Goal: Task Accomplishment & Management: Manage account settings

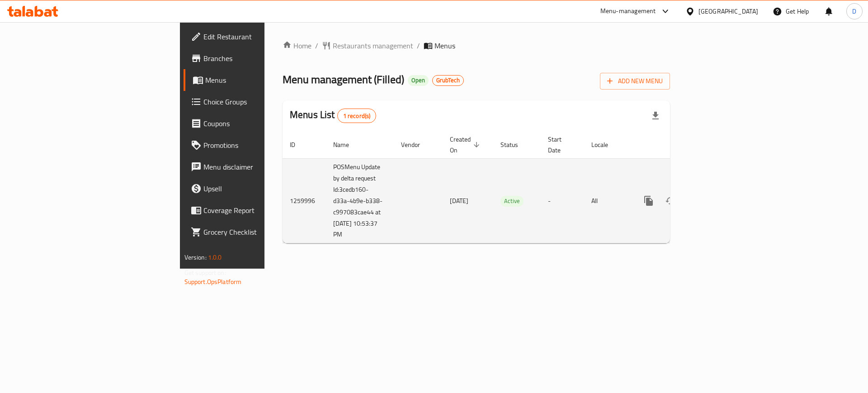
drag, startPoint x: 260, startPoint y: 226, endPoint x: 213, endPoint y: 216, distance: 48.0
click at [326, 216] on td "POSMenu Update by delta request Id:3cedb160-d33a-4b9e-b338-c997083cae44 at [DAT…" at bounding box center [360, 200] width 68 height 85
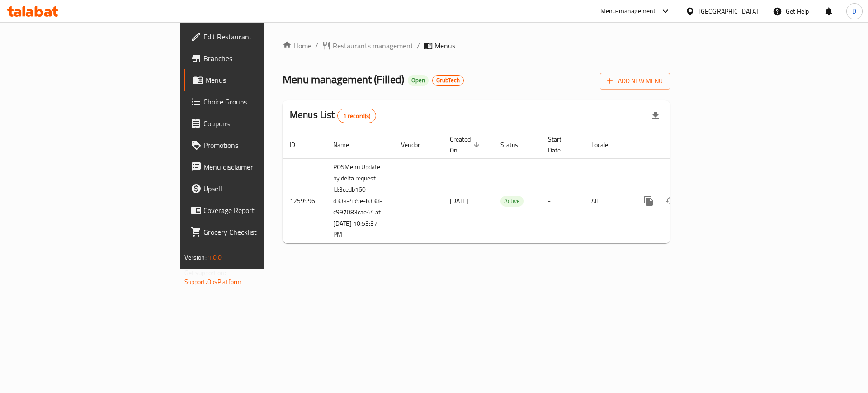
click at [264, 249] on div "Home / Restaurants management / Menus Menu management ( Filled ) Open GrubTech …" at bounding box center [476, 145] width 424 height 246
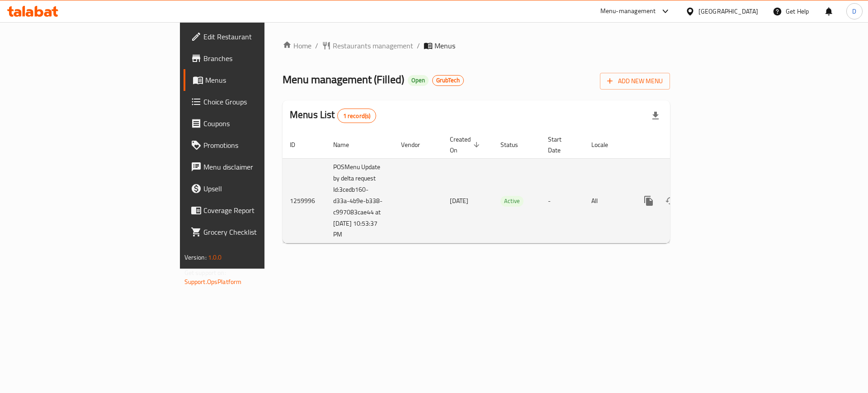
drag, startPoint x: 254, startPoint y: 227, endPoint x: 211, endPoint y: 215, distance: 45.0
click at [326, 215] on td "POSMenu Update by delta request Id:3cedb160-d33a-4b9e-b338-c997083cae44 at [DAT…" at bounding box center [360, 200] width 68 height 85
click at [394, 218] on td "enhanced table" at bounding box center [418, 200] width 49 height 85
drag, startPoint x: 266, startPoint y: 225, endPoint x: 207, endPoint y: 216, distance: 60.0
click at [326, 216] on td "POSMenu Update by delta request Id:3cedb160-d33a-4b9e-b338-c997083cae44 at [DAT…" at bounding box center [360, 200] width 68 height 85
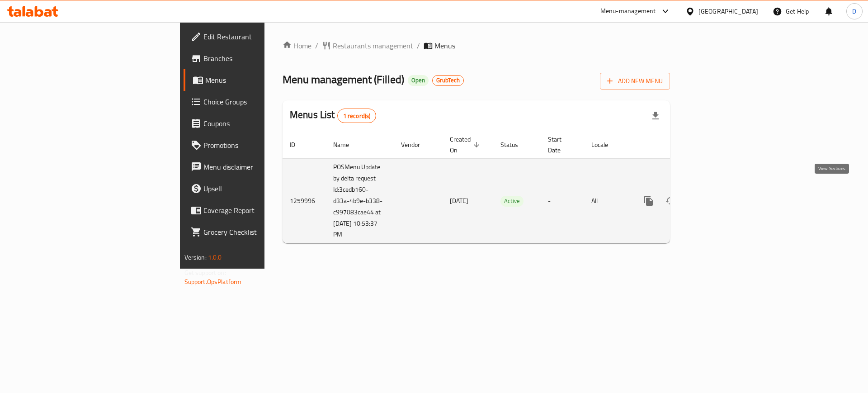
click at [719, 195] on icon "enhanced table" at bounding box center [713, 200] width 11 height 11
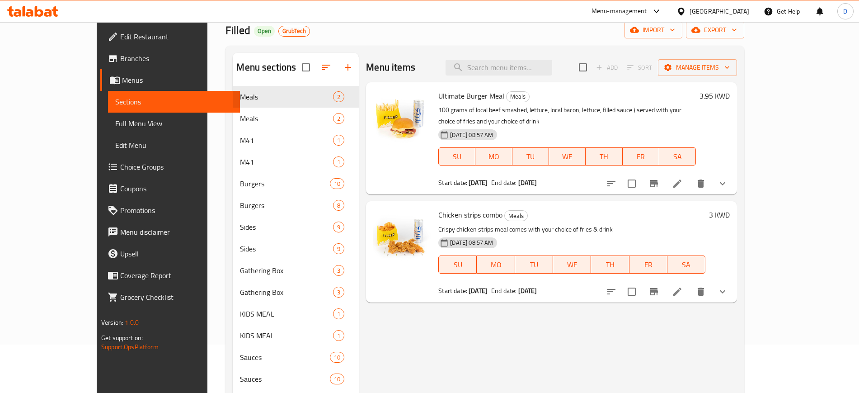
scroll to position [48, 0]
click at [240, 164] on span "M41" at bounding box center [274, 162] width 68 height 11
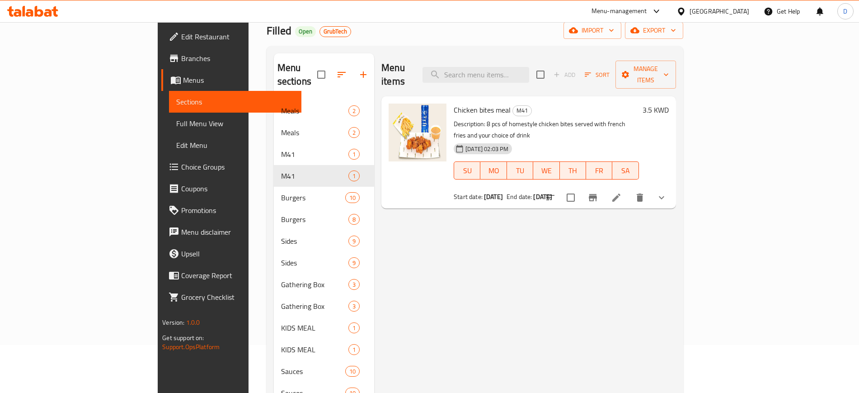
click at [454, 103] on span "Chicken bites meal" at bounding box center [482, 110] width 57 height 14
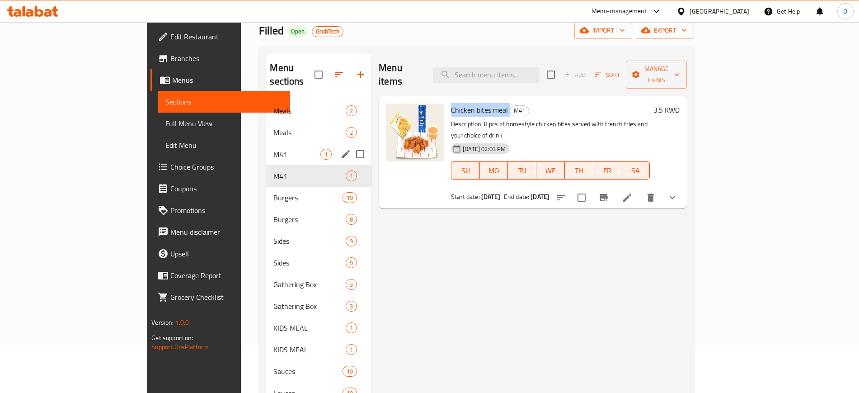
click at [273, 149] on span "M41" at bounding box center [296, 154] width 47 height 11
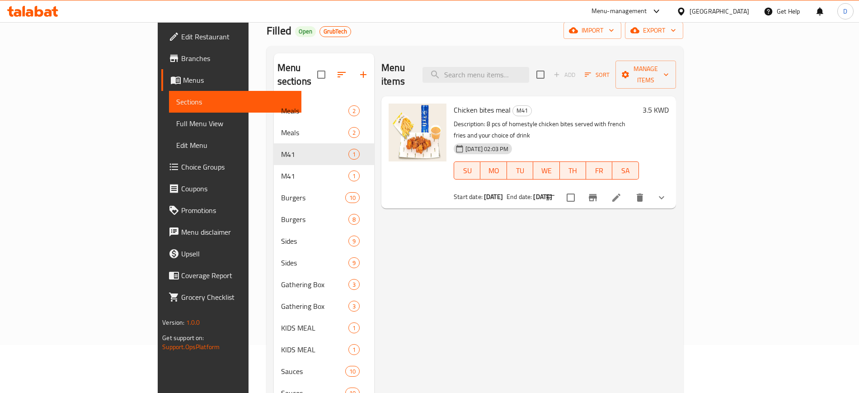
click at [597, 194] on icon "Branch-specific-item" at bounding box center [593, 197] width 8 height 7
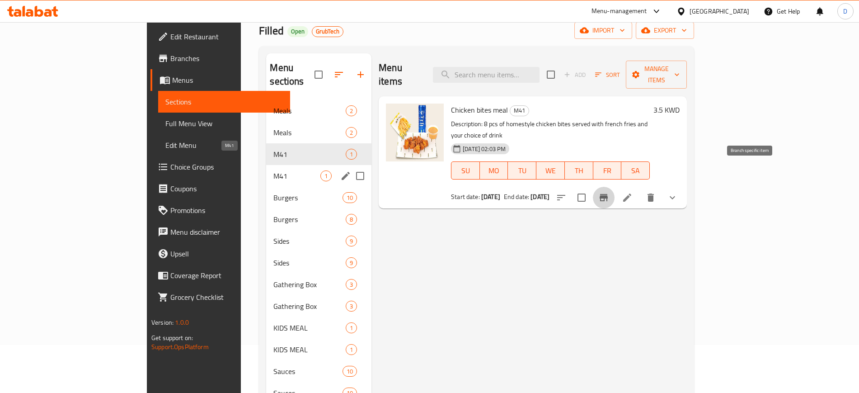
click at [266, 169] on div "M41 1" at bounding box center [318, 176] width 105 height 22
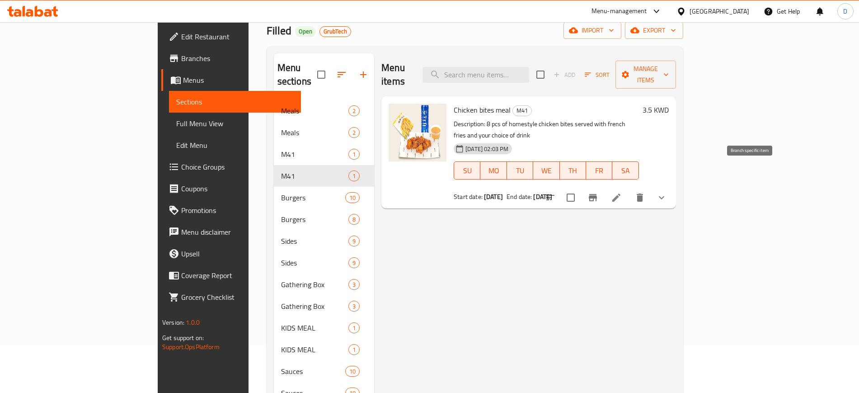
click at [604, 187] on button "Branch-specific-item" at bounding box center [593, 198] width 22 height 22
drag, startPoint x: 554, startPoint y: 174, endPoint x: 508, endPoint y: 174, distance: 45.7
click at [508, 192] on div "Start date: [DATE] End date: [DATE]" at bounding box center [546, 196] width 185 height 9
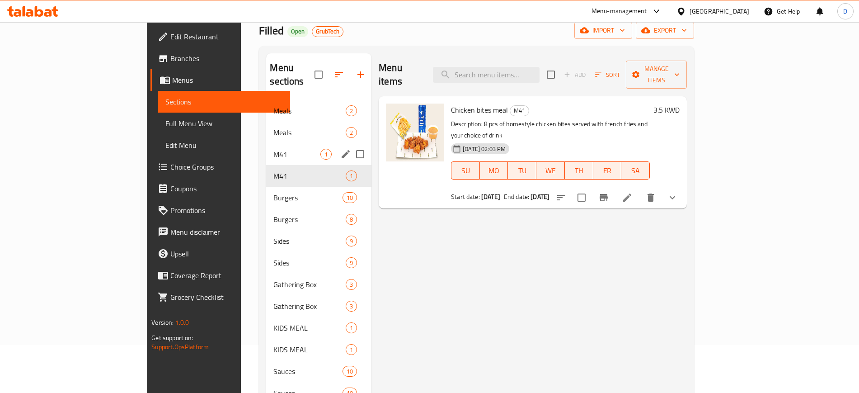
click at [273, 149] on span "M41" at bounding box center [296, 154] width 47 height 11
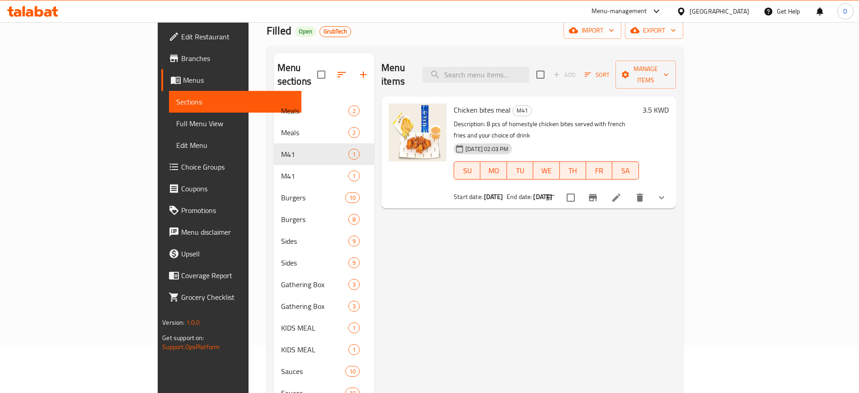
drag, startPoint x: 558, startPoint y: 174, endPoint x: 513, endPoint y: 175, distance: 45.7
click at [513, 192] on div "Start date: [DATE] End date: [DATE]" at bounding box center [546, 196] width 185 height 9
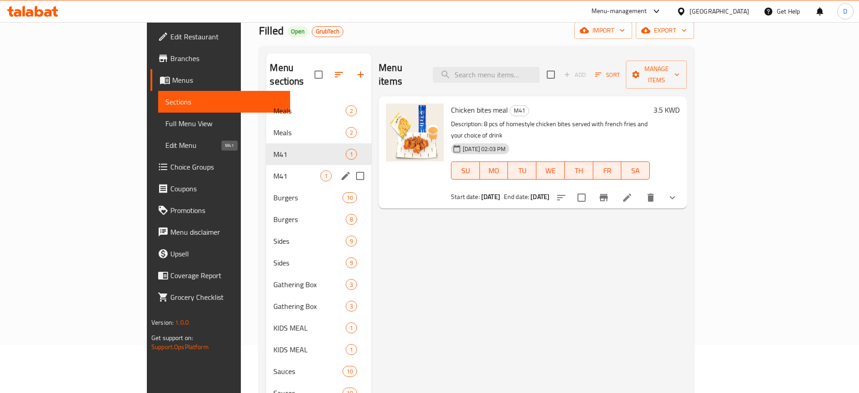
click at [273, 170] on span "M41" at bounding box center [296, 175] width 47 height 11
click at [273, 127] on span "Meals" at bounding box center [296, 132] width 47 height 11
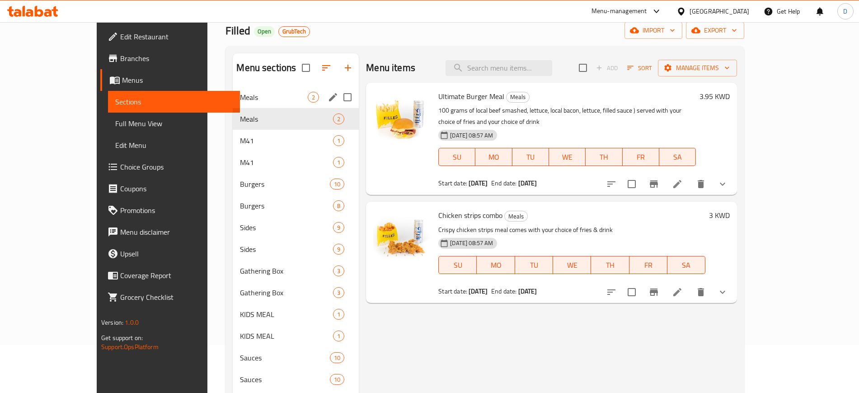
click at [239, 87] on div "Meals 2" at bounding box center [296, 97] width 126 height 22
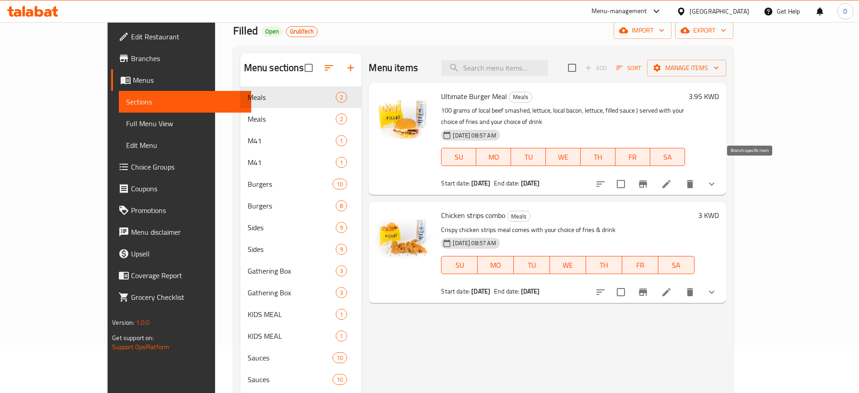
click at [649, 179] on icon "Branch-specific-item" at bounding box center [643, 184] width 11 height 11
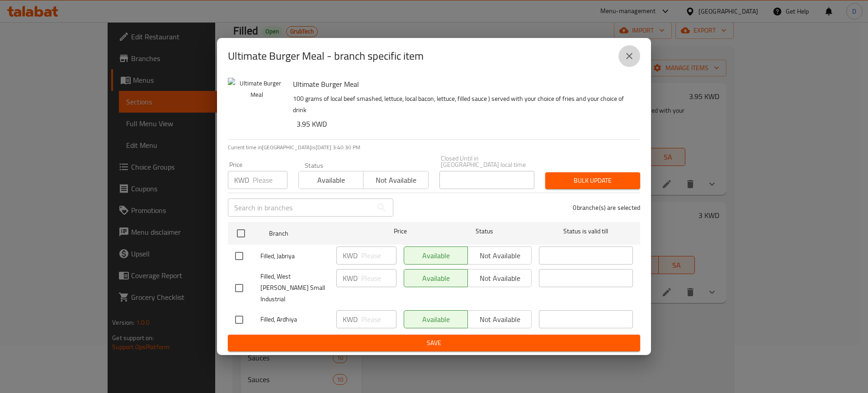
click at [631, 61] on icon "close" at bounding box center [629, 56] width 11 height 11
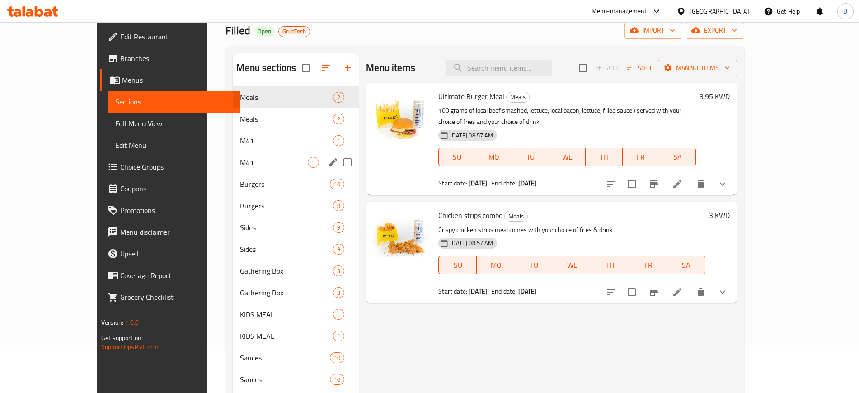
click at [240, 157] on span "M41" at bounding box center [274, 162] width 68 height 11
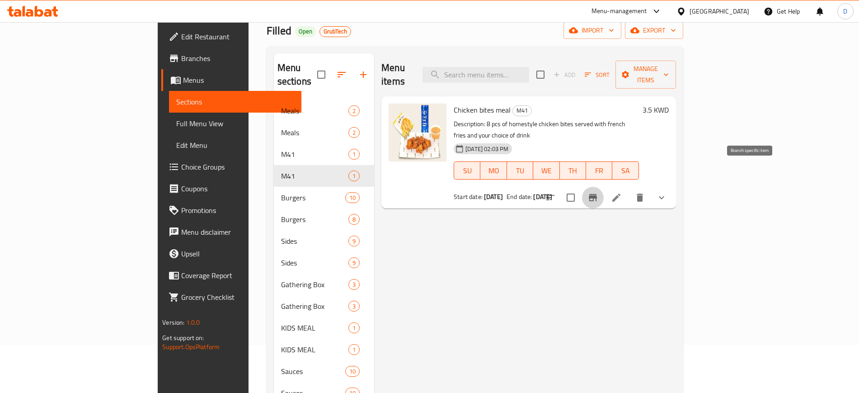
click at [604, 187] on button "Branch-specific-item" at bounding box center [593, 198] width 22 height 22
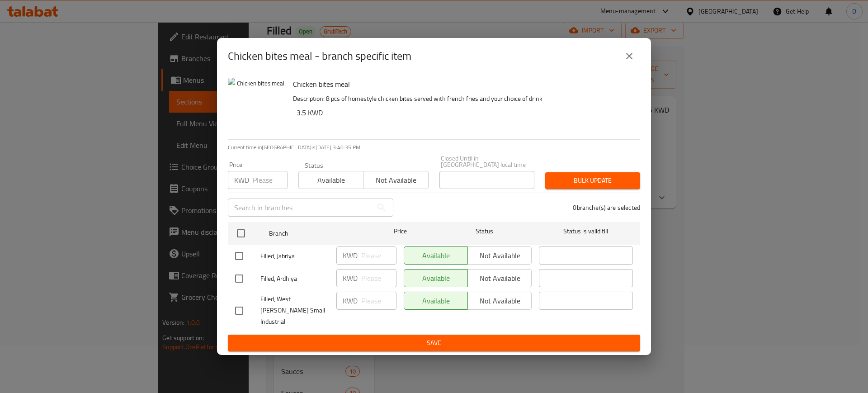
click at [624, 61] on icon "close" at bounding box center [629, 56] width 11 height 11
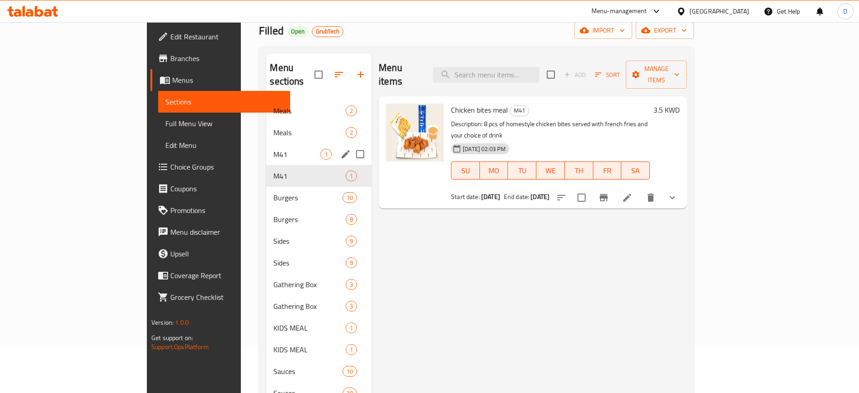
click at [266, 127] on div "Meals 2" at bounding box center [318, 133] width 105 height 22
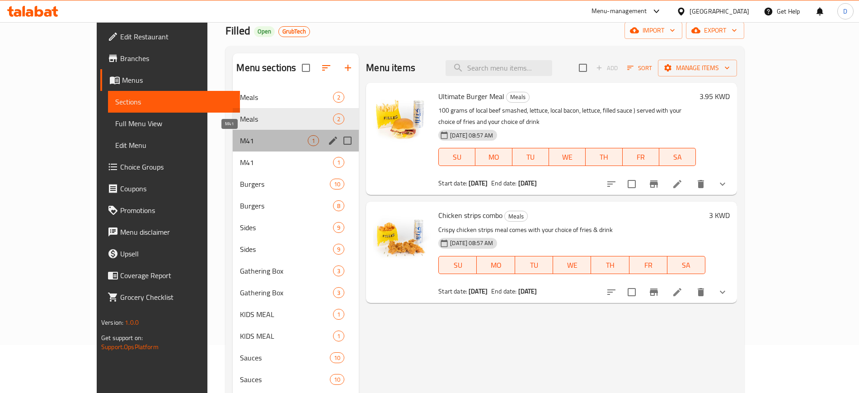
click at [242, 145] on span "M41" at bounding box center [274, 140] width 68 height 11
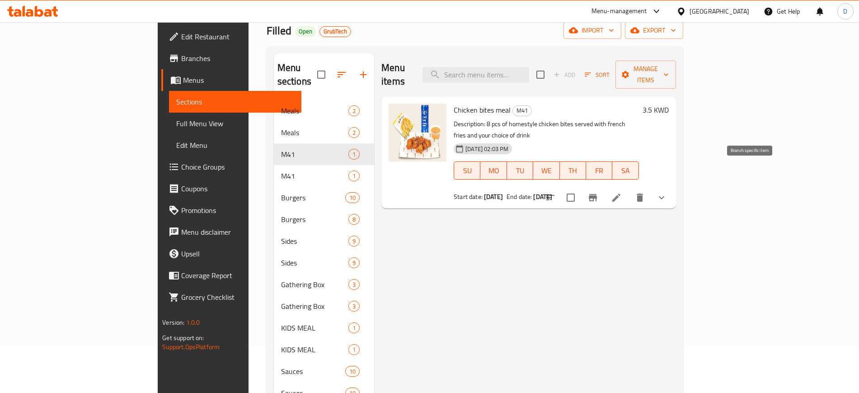
click at [597, 194] on icon "Branch-specific-item" at bounding box center [593, 197] width 8 height 7
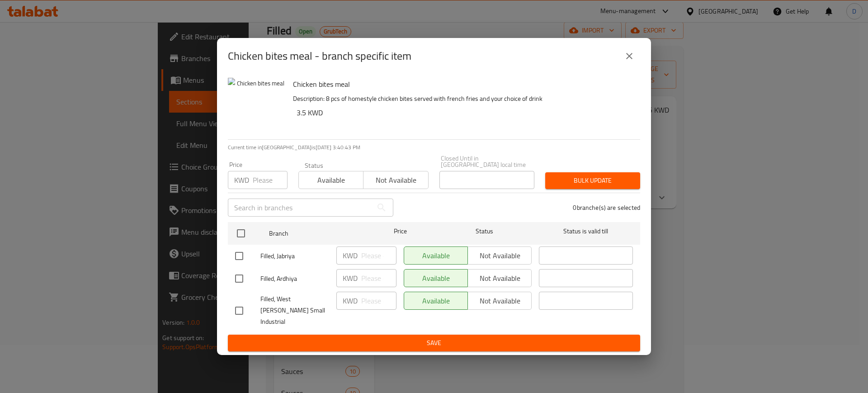
click at [628, 59] on icon "close" at bounding box center [629, 56] width 6 height 6
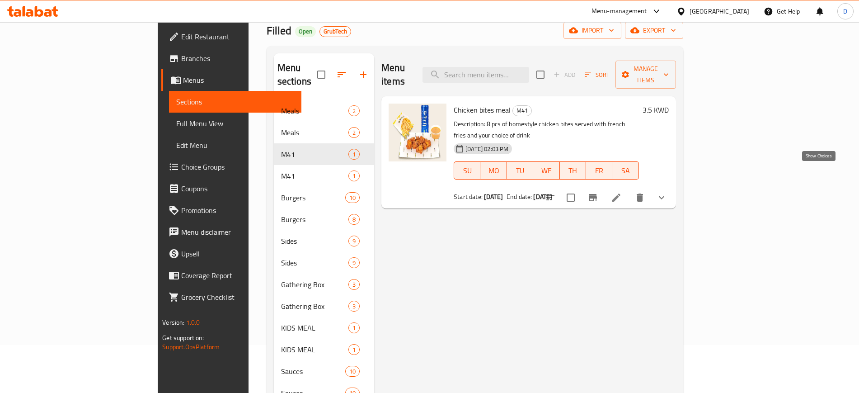
click at [667, 192] on icon "show more" at bounding box center [661, 197] width 11 height 11
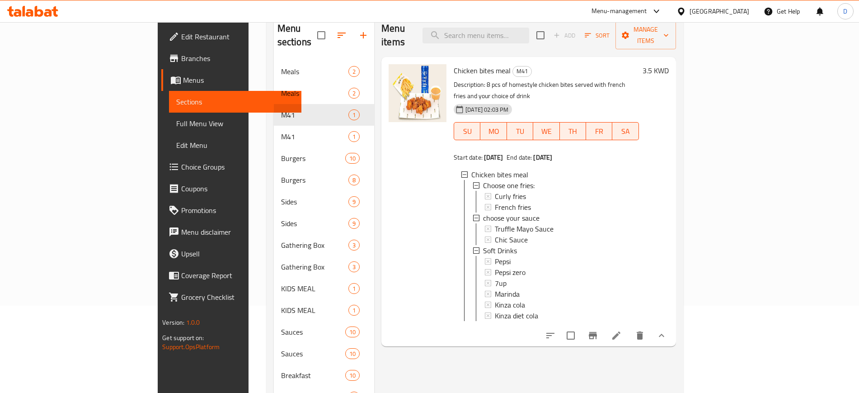
scroll to position [104, 0]
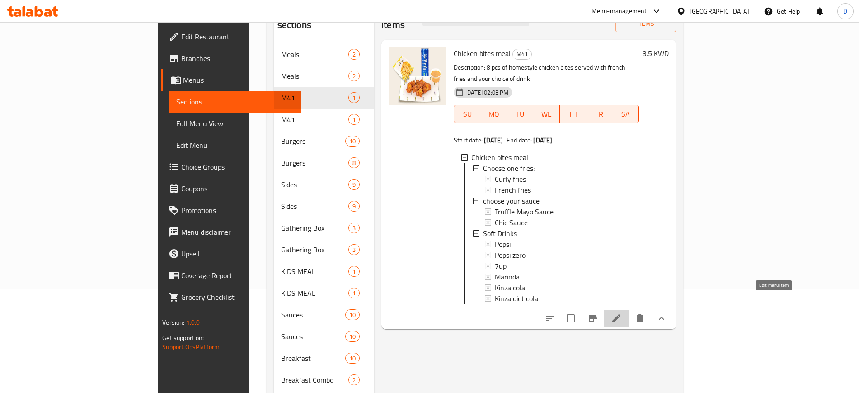
click at [621, 314] on icon at bounding box center [616, 318] width 8 height 8
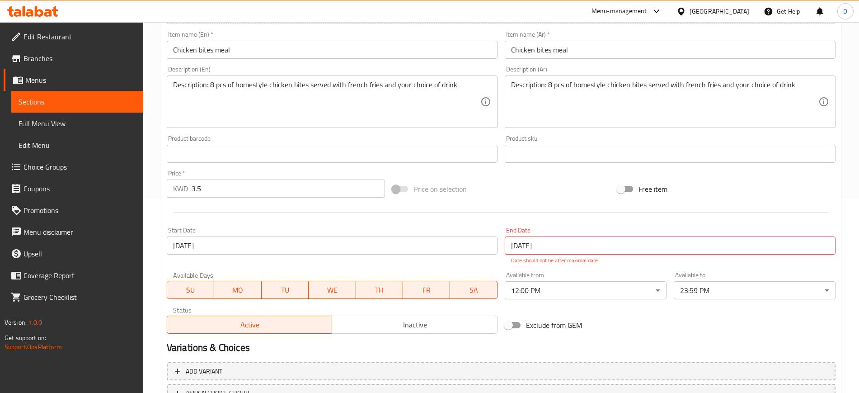
scroll to position [269, 0]
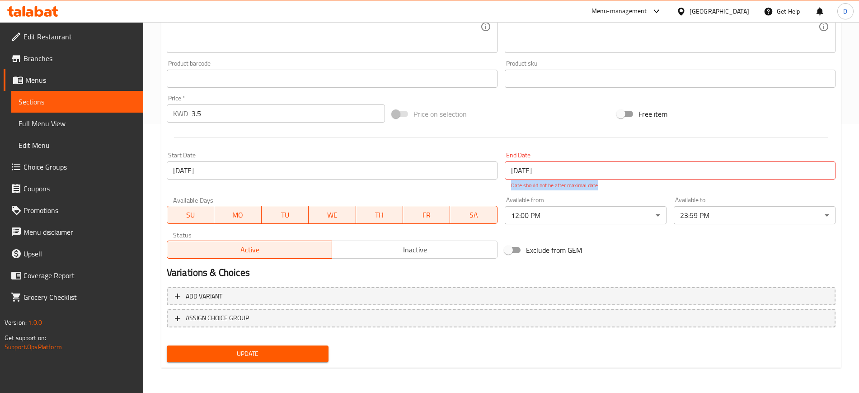
drag, startPoint x: 621, startPoint y: 186, endPoint x: 508, endPoint y: 186, distance: 113.4
click at [508, 186] on div "End Date [DATE] End Date Date should not be after maximal date" at bounding box center [670, 171] width 331 height 38
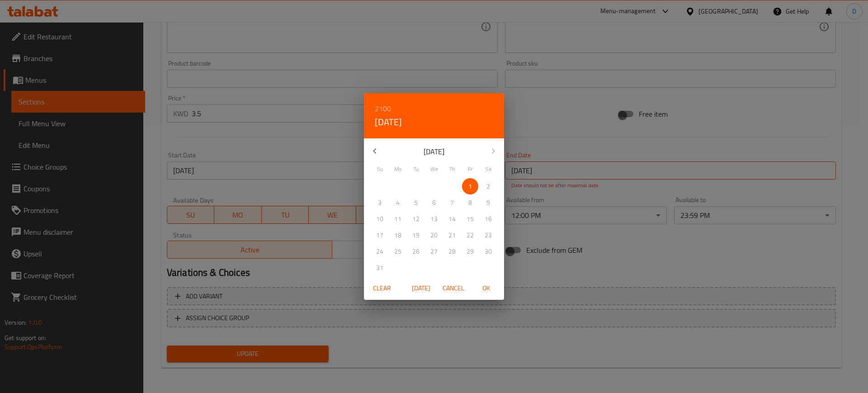
click at [474, 103] on div "2100 [DATE]" at bounding box center [434, 115] width 140 height 45
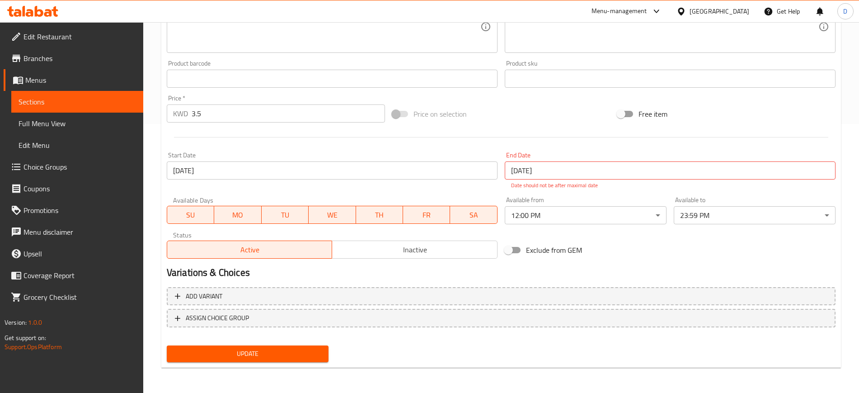
click at [622, 246] on div "Exclude from GEM" at bounding box center [614, 250] width 226 height 24
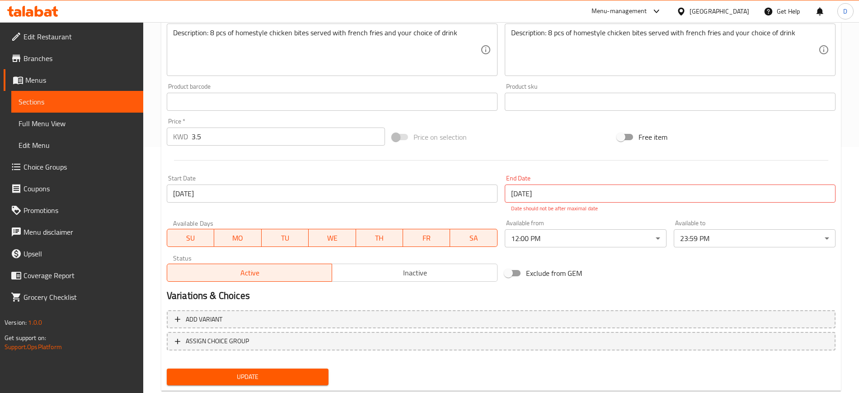
scroll to position [43, 0]
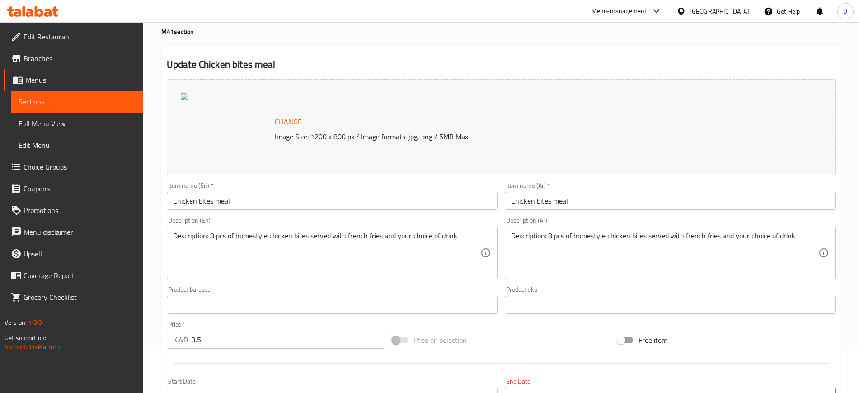
click at [33, 102] on span "Sections" at bounding box center [78, 101] width 118 height 11
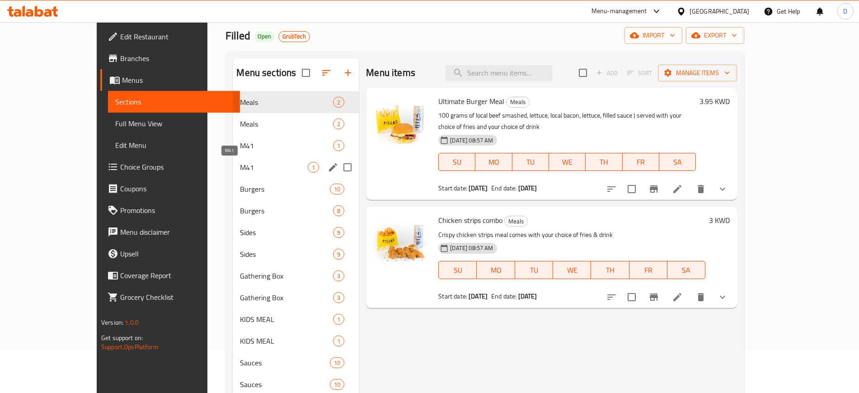
click at [249, 162] on span "M41" at bounding box center [274, 167] width 68 height 11
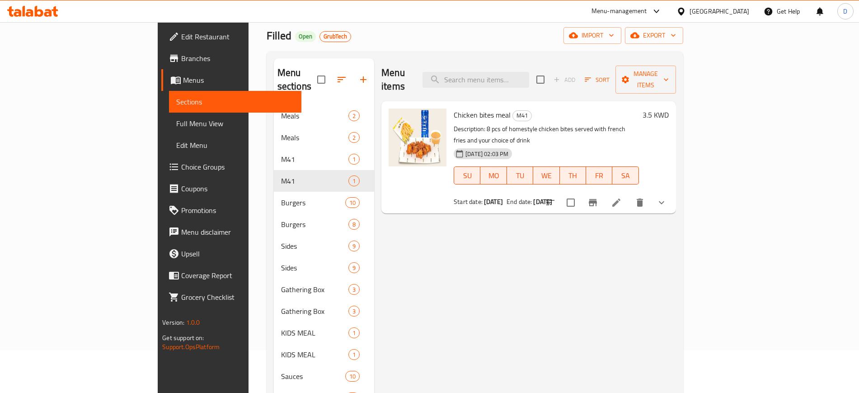
click at [507, 196] on span "End date:" at bounding box center [519, 202] width 25 height 12
drag, startPoint x: 562, startPoint y: 179, endPoint x: 403, endPoint y: 177, distance: 159.1
click at [403, 177] on div "Chicken bites meal M41 Description: 8 pcs of homestyle chicken bites served wit…" at bounding box center [528, 157] width 287 height 105
click at [403, 177] on div at bounding box center [417, 157] width 65 height 105
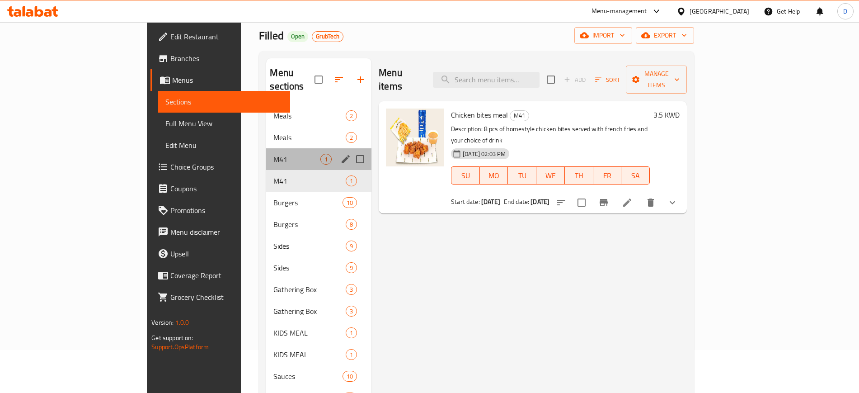
click at [266, 148] on div "M41 1" at bounding box center [318, 159] width 105 height 22
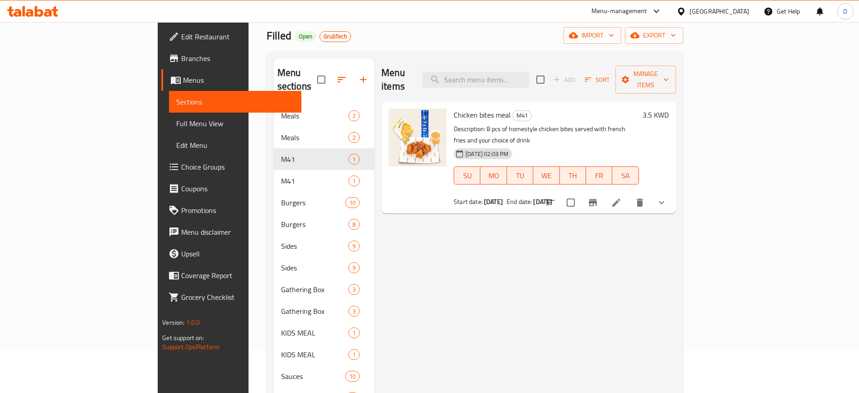
click at [464, 150] on span "[DATE] 02:03 PM" at bounding box center [487, 154] width 50 height 9
click at [513, 145] on div "[DATE] 02:03 PM SU MO TU WE TH FR SA" at bounding box center [546, 169] width 192 height 49
click at [622, 197] on icon at bounding box center [616, 202] width 11 height 11
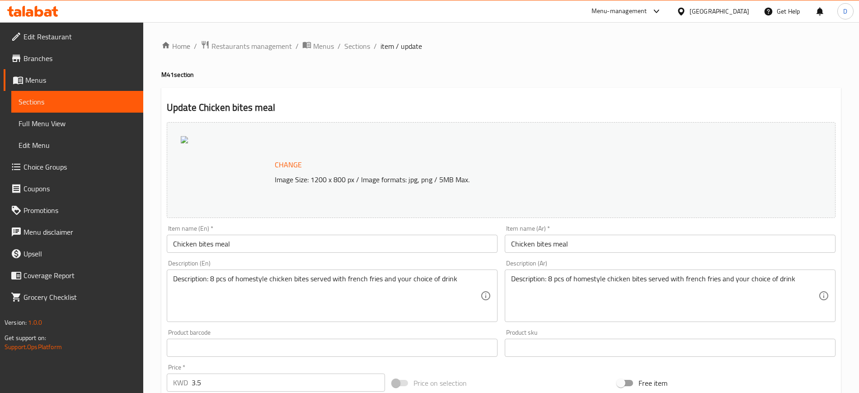
scroll to position [269, 0]
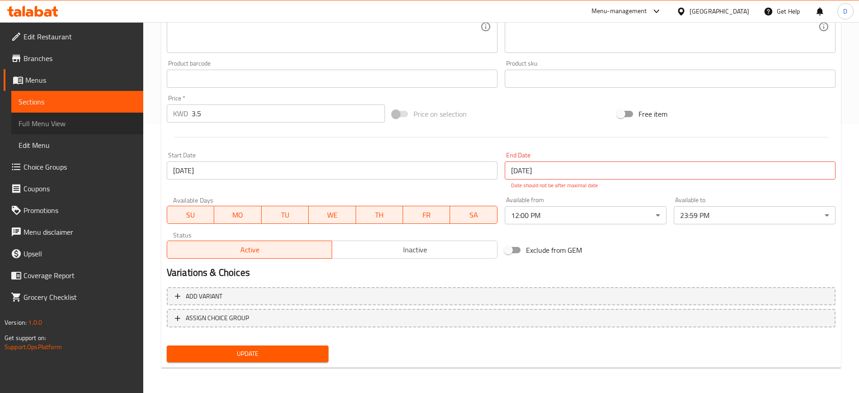
click at [71, 125] on span "Full Menu View" at bounding box center [78, 123] width 118 height 11
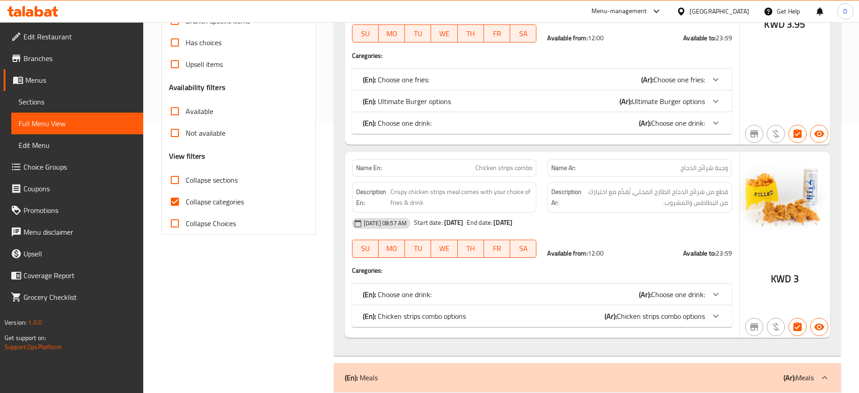
click at [71, 103] on span "Sections" at bounding box center [78, 101] width 118 height 11
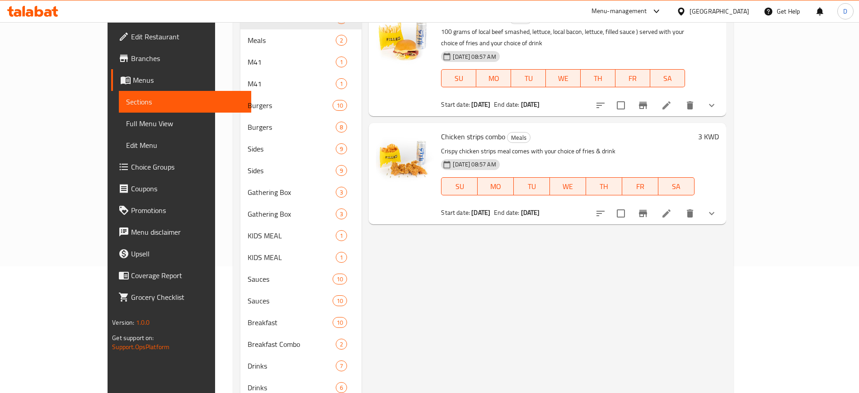
click at [133, 81] on span "Menus" at bounding box center [188, 80] width 111 height 11
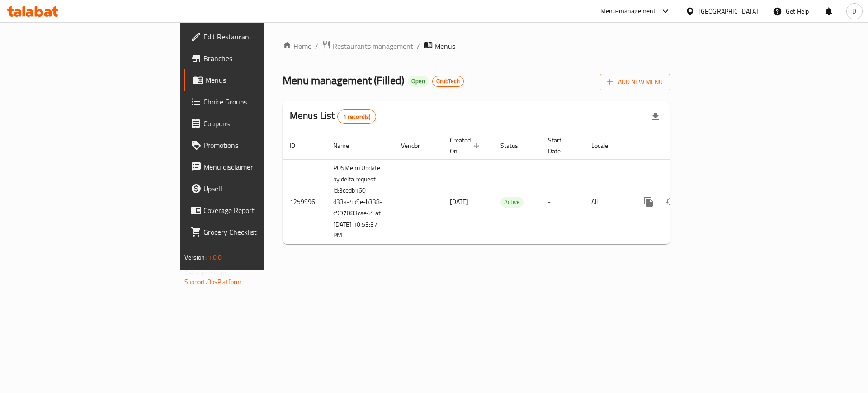
click at [264, 266] on div "Home / Restaurants management / Menus Menu management ( Filled ) Open GrubTech …" at bounding box center [476, 145] width 424 height 247
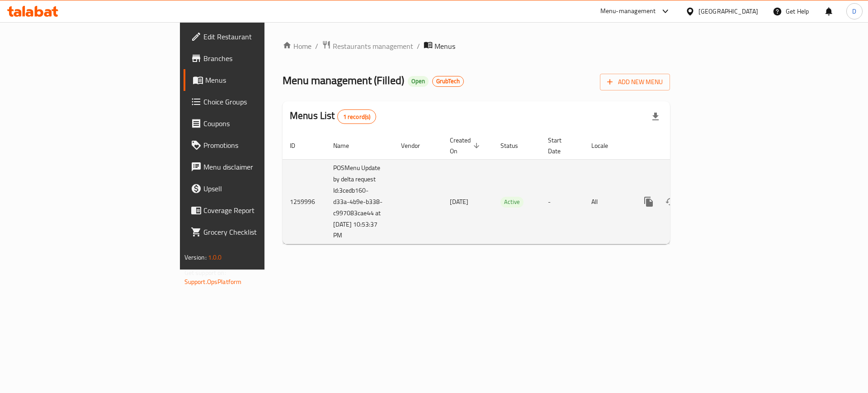
drag, startPoint x: 254, startPoint y: 225, endPoint x: 209, endPoint y: 213, distance: 46.6
click at [326, 213] on td "POSMenu Update by delta request Id:3cedb160-d33a-4b9e-b338-c997083cae44 at [DAT…" at bounding box center [360, 201] width 68 height 85
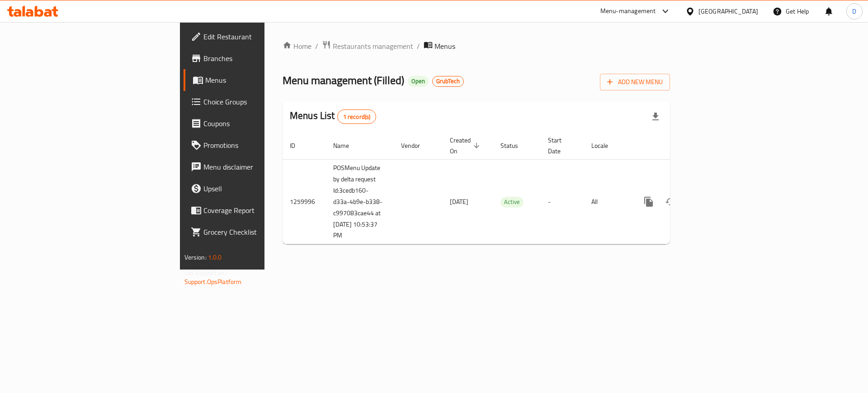
click at [264, 263] on div "Home / Restaurants management / Menus Menu management ( Filled ) Open GrubTech …" at bounding box center [476, 145] width 424 height 247
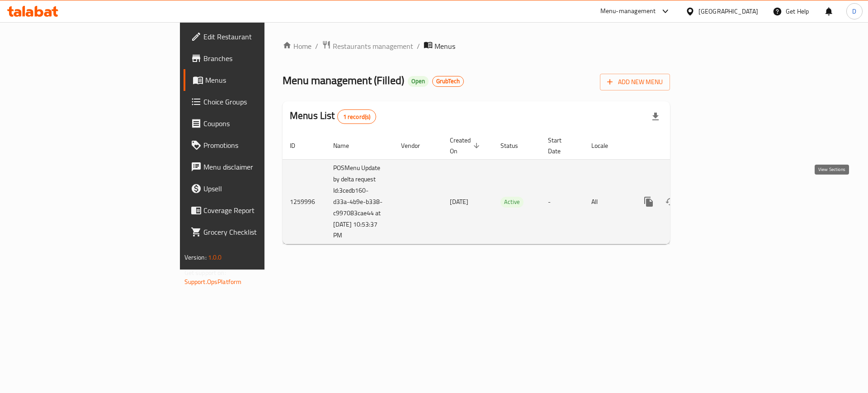
click at [719, 196] on icon "enhanced table" at bounding box center [713, 201] width 11 height 11
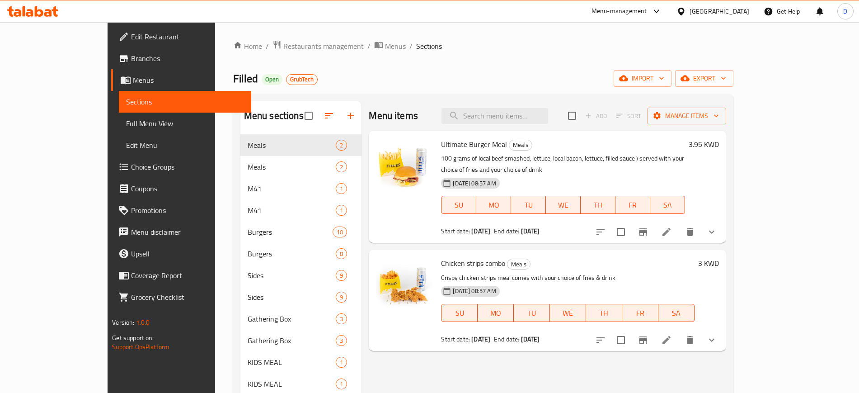
click at [131, 59] on span "Branches" at bounding box center [187, 58] width 113 height 11
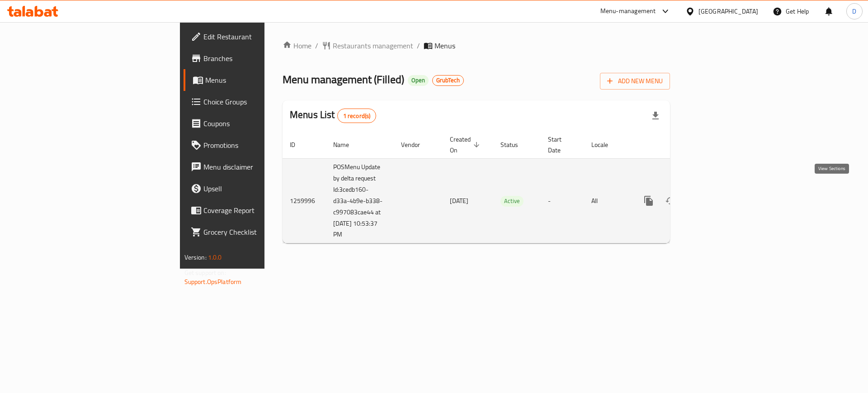
click at [719, 195] on icon "enhanced table" at bounding box center [713, 200] width 11 height 11
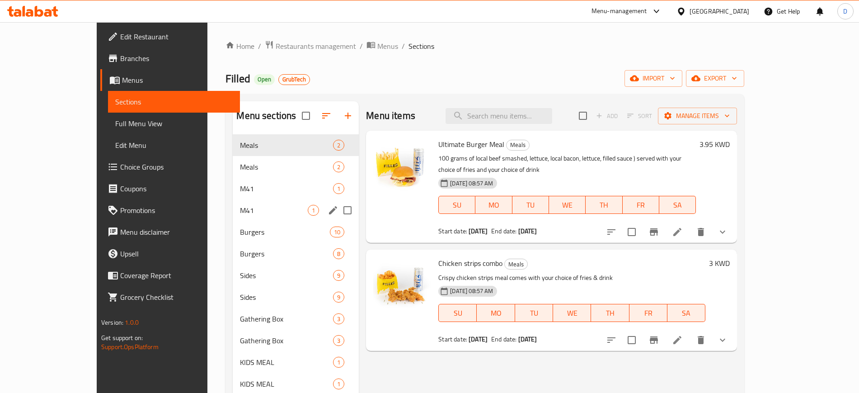
click at [233, 217] on div "M41 1" at bounding box center [296, 210] width 126 height 22
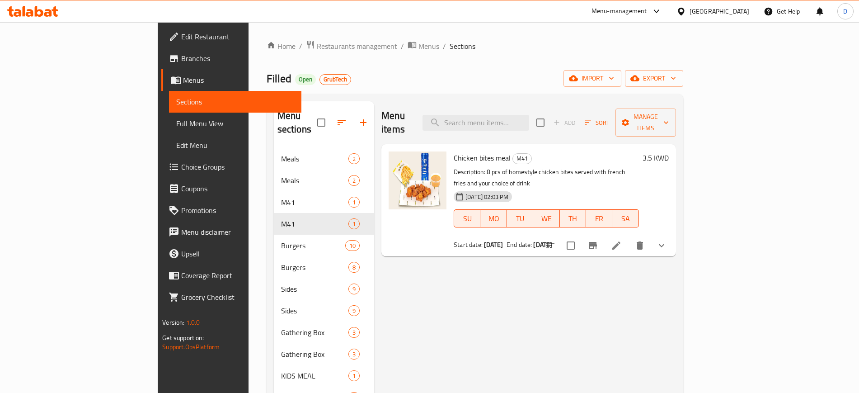
click at [183, 80] on span "Menus" at bounding box center [238, 80] width 111 height 11
